Goal: Information Seeking & Learning: Learn about a topic

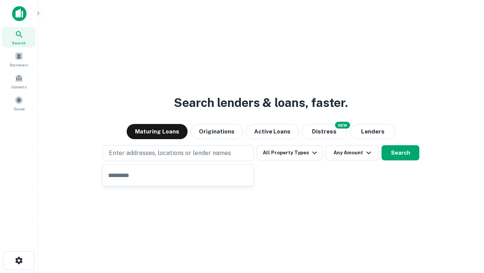
type input "**********"
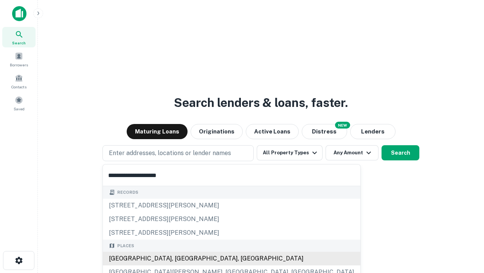
click at [181, 258] on div "[GEOGRAPHIC_DATA], [GEOGRAPHIC_DATA], [GEOGRAPHIC_DATA]" at bounding box center [232, 258] width 258 height 14
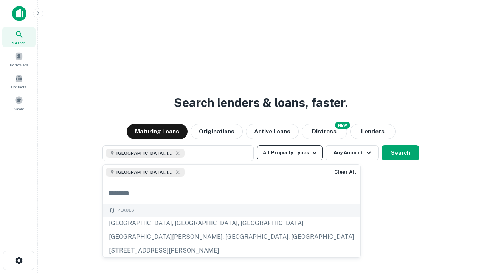
click at [290, 153] on button "All Property Types" at bounding box center [290, 152] width 66 height 15
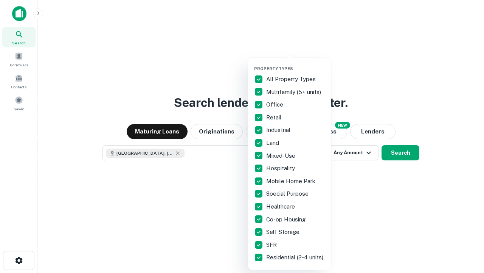
click at [296, 64] on button "button" at bounding box center [295, 64] width 83 height 0
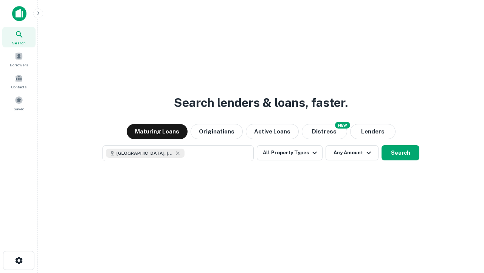
scroll to position [12, 0]
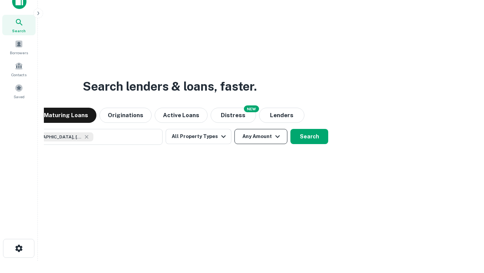
click at [235, 129] on button "Any Amount" at bounding box center [261, 136] width 53 height 15
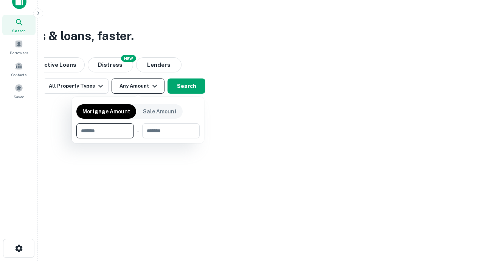
type input "*******"
click at [138, 138] on button "button" at bounding box center [137, 138] width 123 height 0
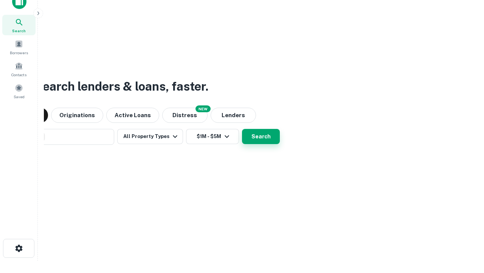
click at [242, 129] on button "Search" at bounding box center [261, 136] width 38 height 15
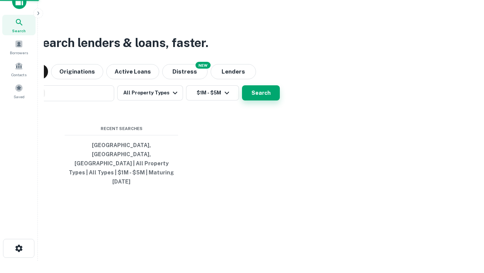
scroll to position [20, 214]
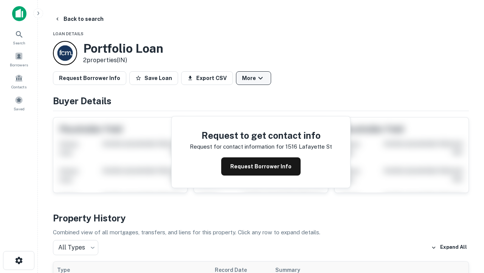
click at [254, 78] on button "More" at bounding box center [253, 78] width 35 height 14
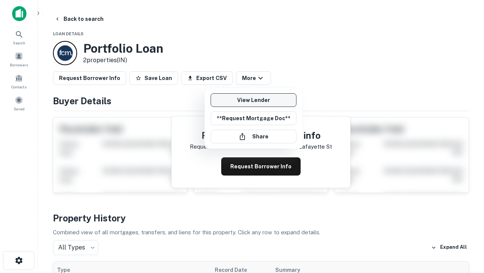
click at [254, 100] on link "View Lender" at bounding box center [254, 100] width 86 height 14
